Goal: Find specific page/section: Find specific page/section

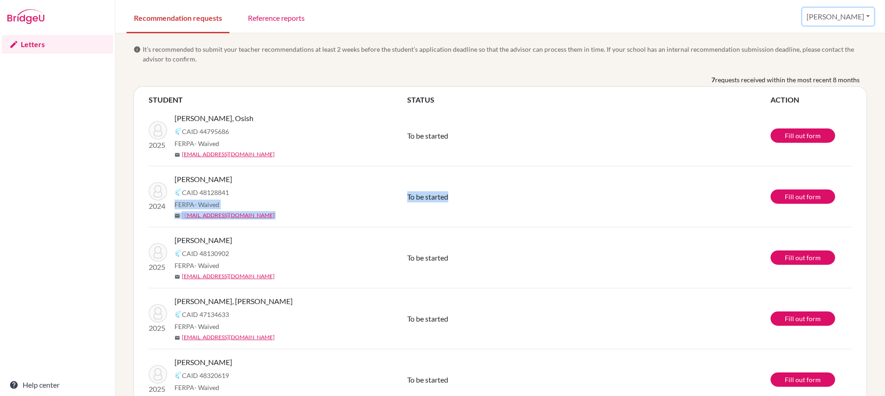
click at [850, 11] on button "[PERSON_NAME]" at bounding box center [839, 17] width 72 height 18
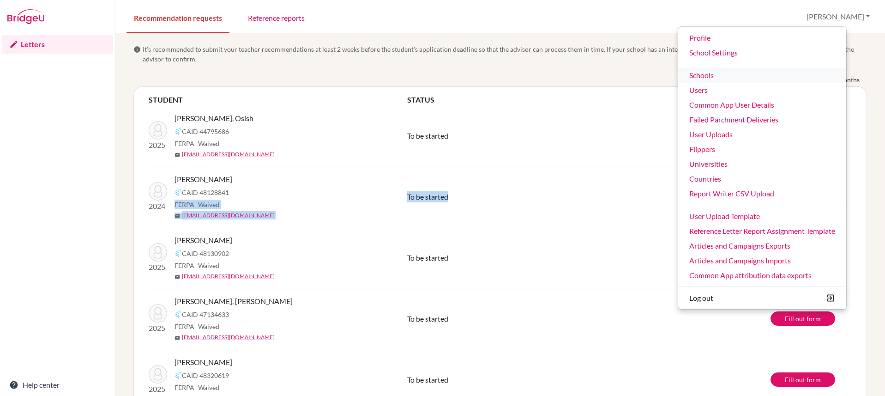
click at [763, 78] on link "Schools" at bounding box center [763, 75] width 168 height 15
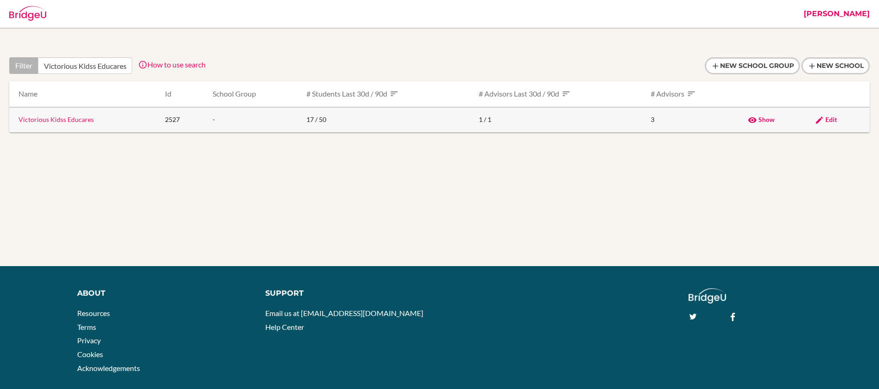
scroll to position [0, 5]
type input "Victorious Kidss Educares"
click at [834, 120] on span "Edit" at bounding box center [831, 119] width 12 height 8
